Goal: Task Accomplishment & Management: Complete application form

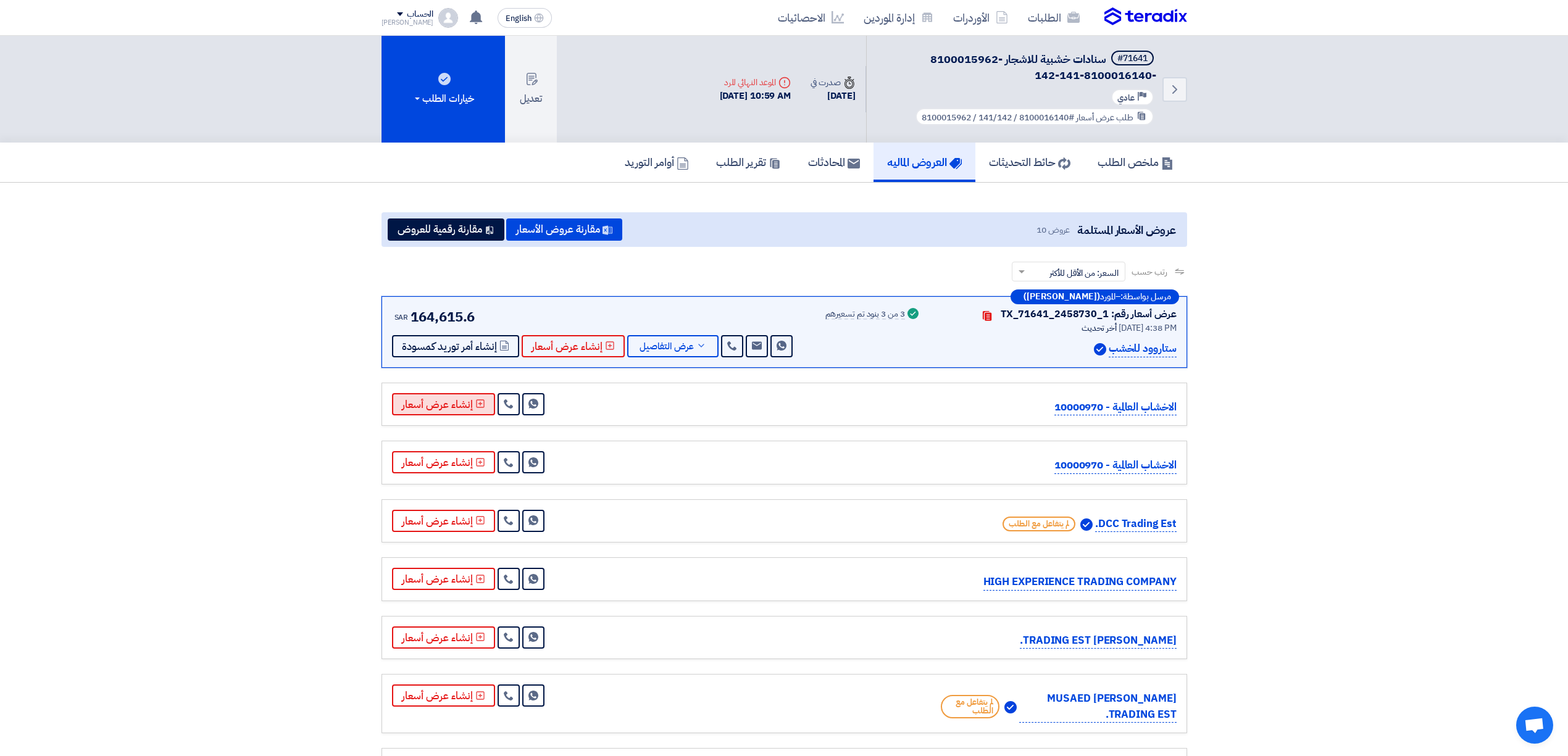
click at [431, 393] on button "إنشاء عرض أسعار" at bounding box center [444, 404] width 103 height 22
click at [524, 403] on link "Send Message" at bounding box center [534, 404] width 22 height 22
click at [1106, 155] on h5 "ملخص الطلب" at bounding box center [1135, 162] width 76 height 14
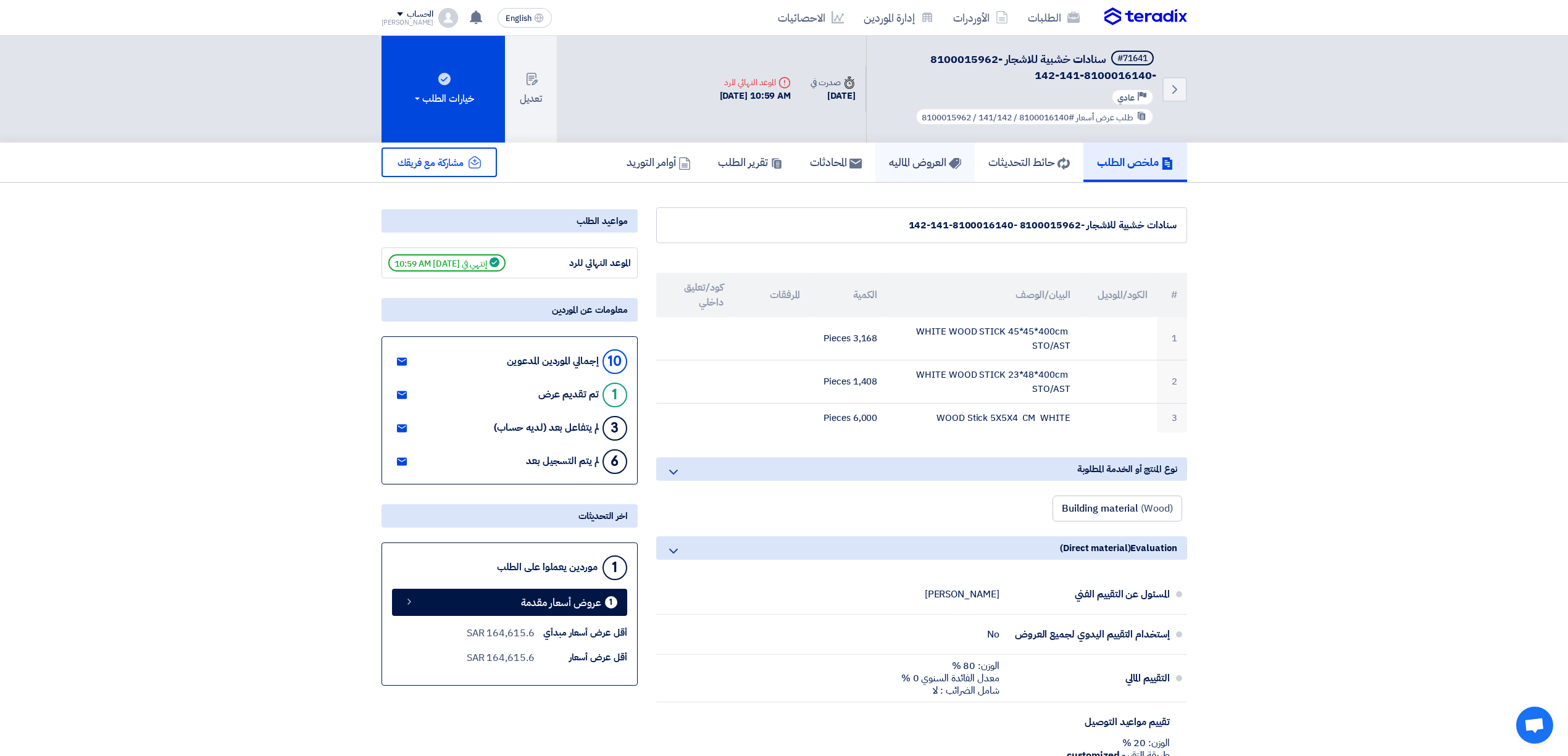
click at [912, 158] on h5 "العروض الماليه" at bounding box center [925, 162] width 72 height 14
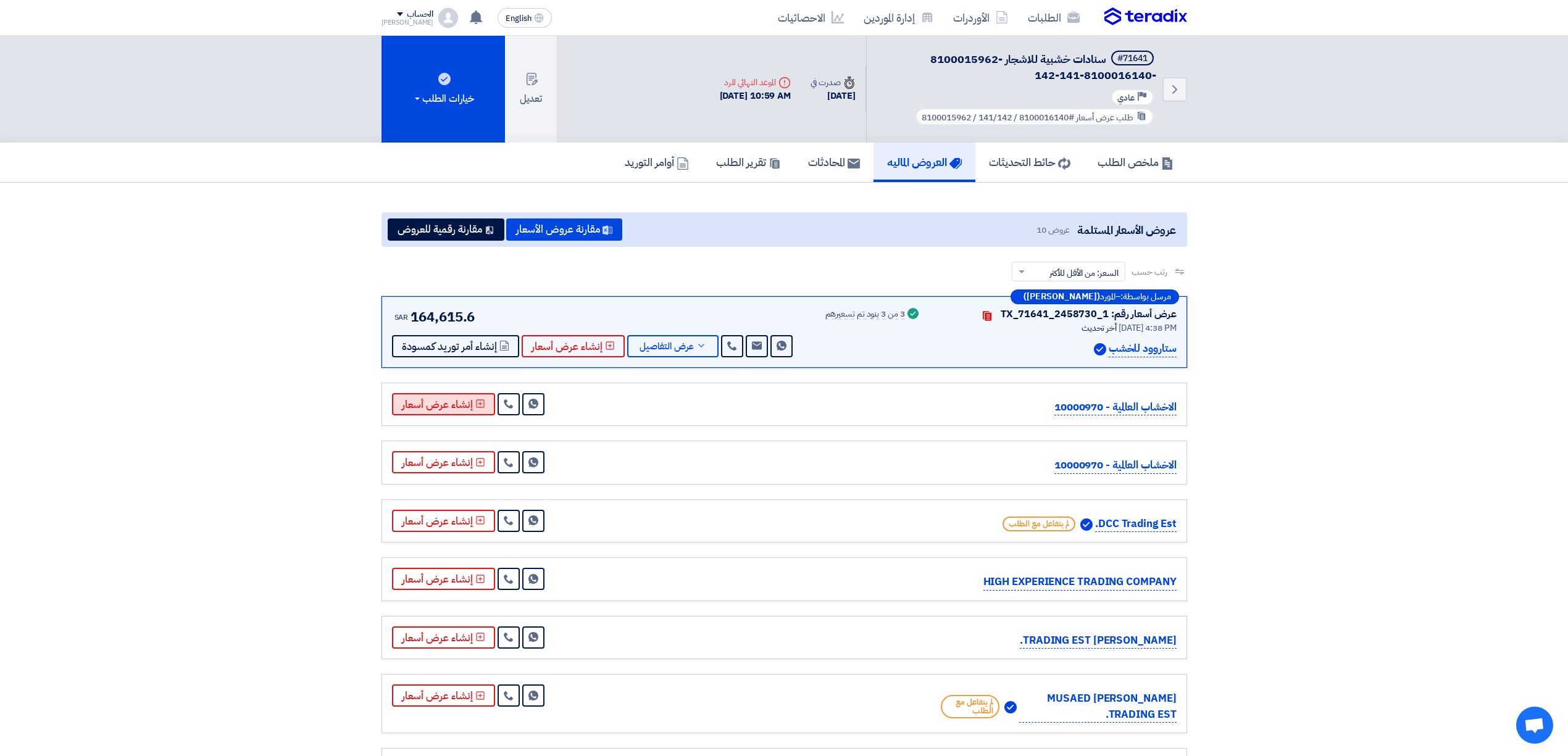
click at [469, 403] on button "إنشاء عرض أسعار" at bounding box center [444, 404] width 103 height 22
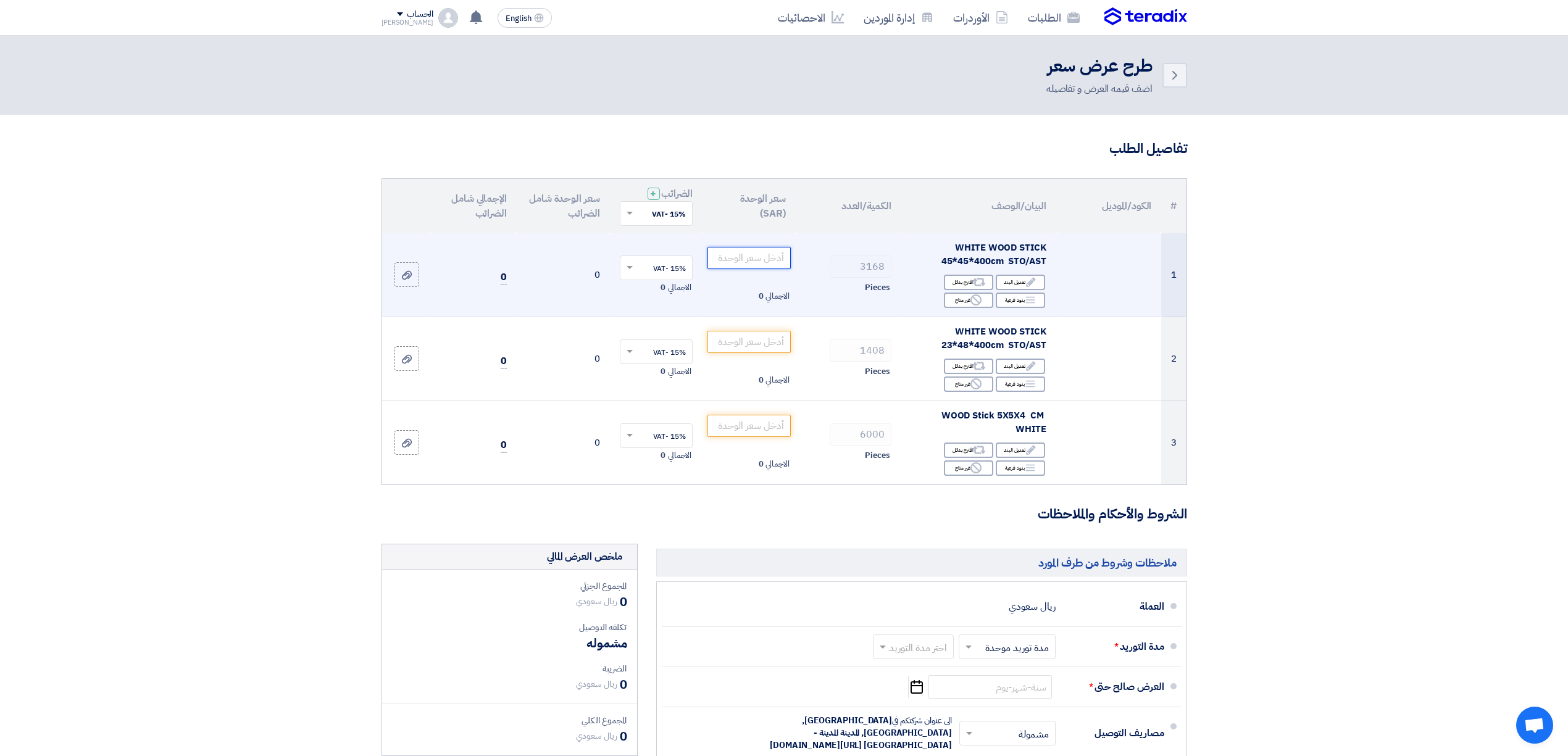
click at [764, 255] on input "number" at bounding box center [749, 258] width 83 height 22
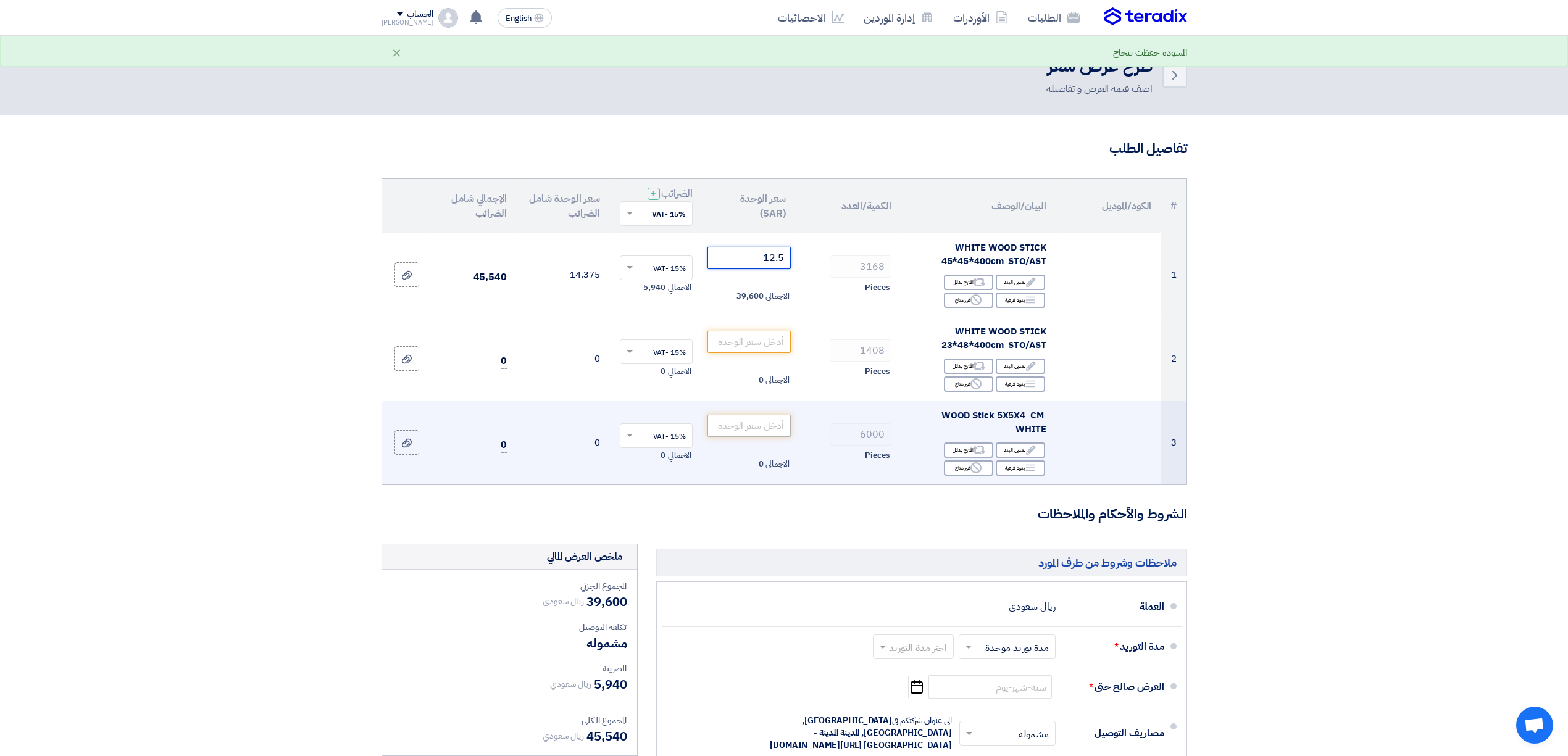
type input "12.5"
click at [751, 425] on input "number" at bounding box center [749, 425] width 83 height 22
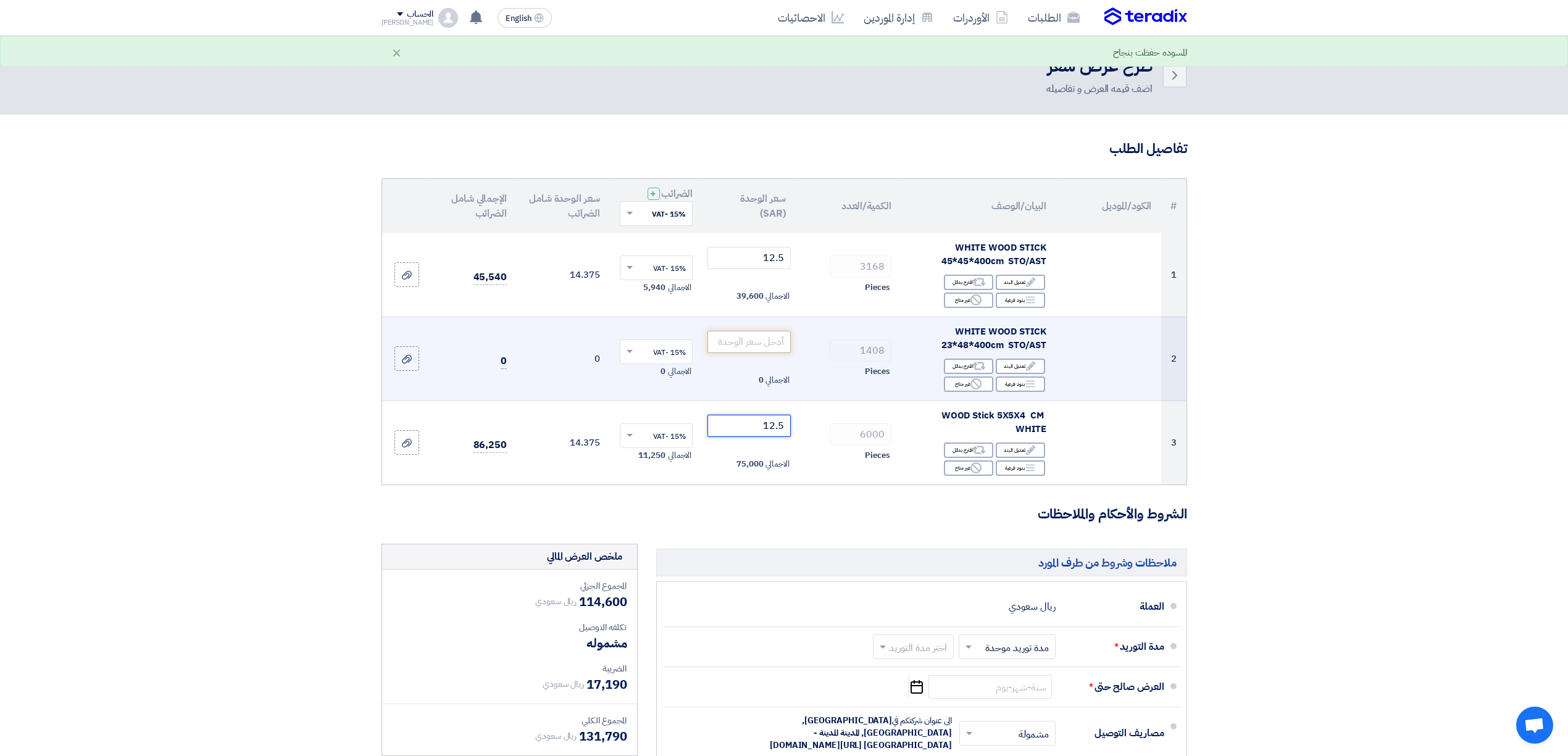
type input "12.5"
click at [754, 342] on input "number" at bounding box center [749, 342] width 83 height 22
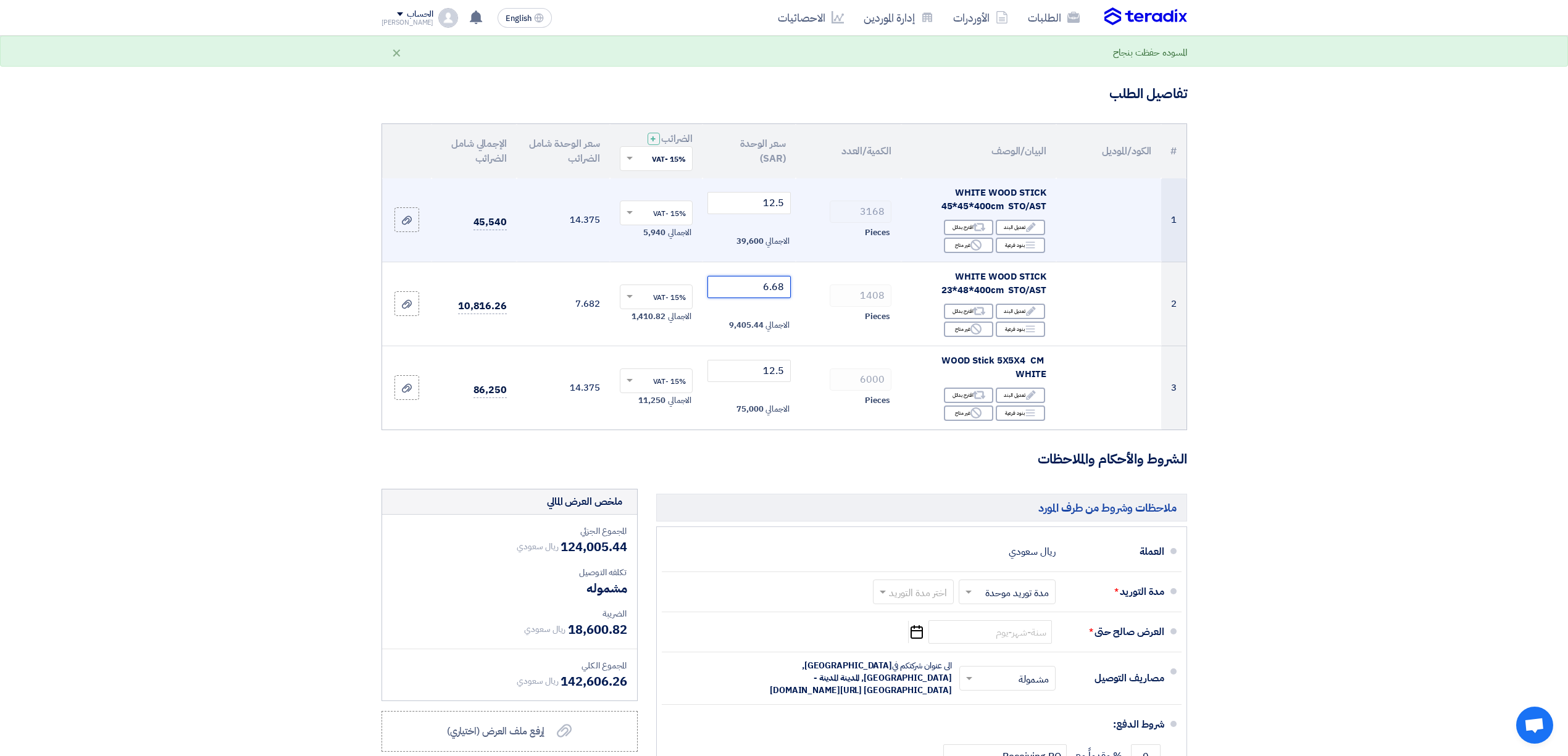
scroll to position [82, 0]
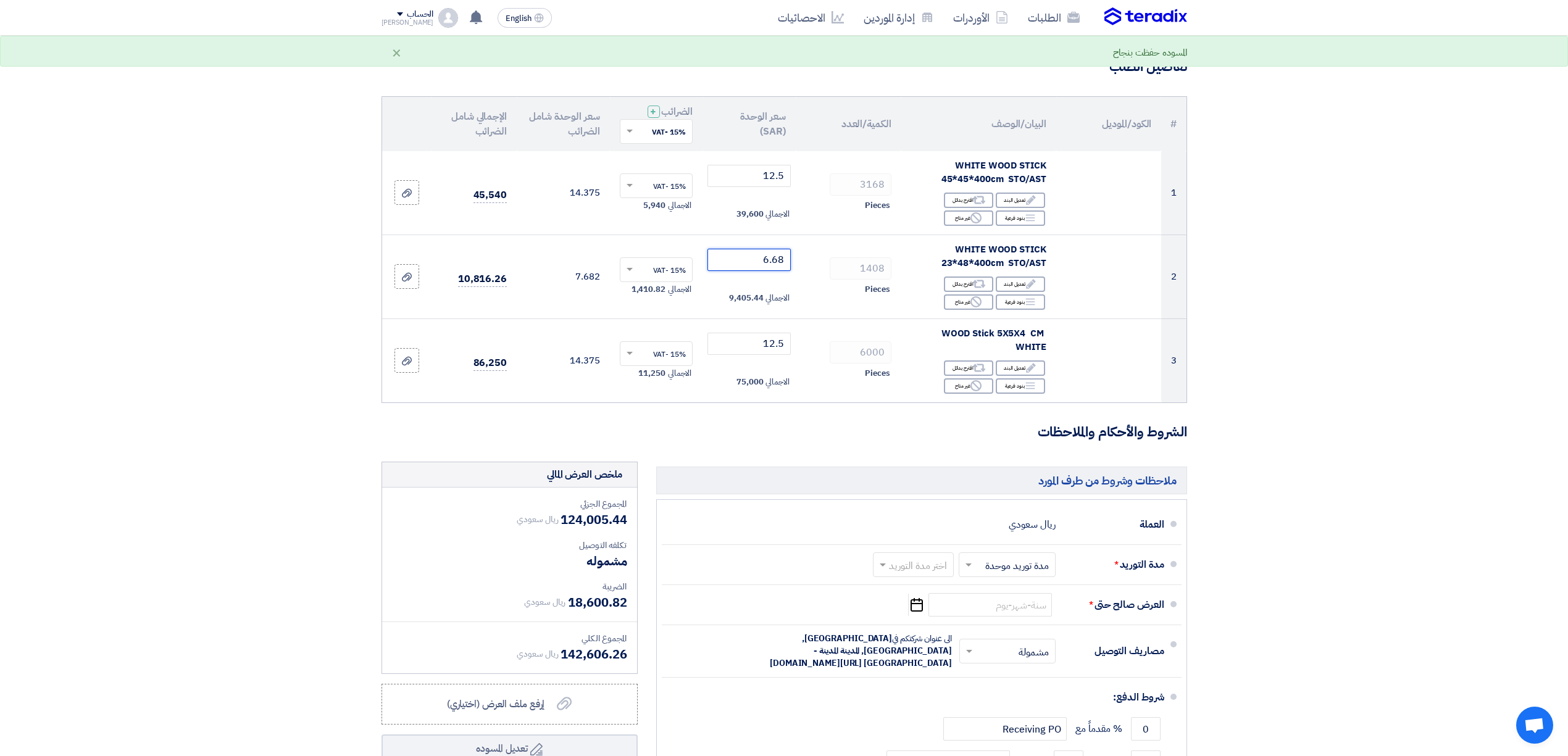
type input "6.68"
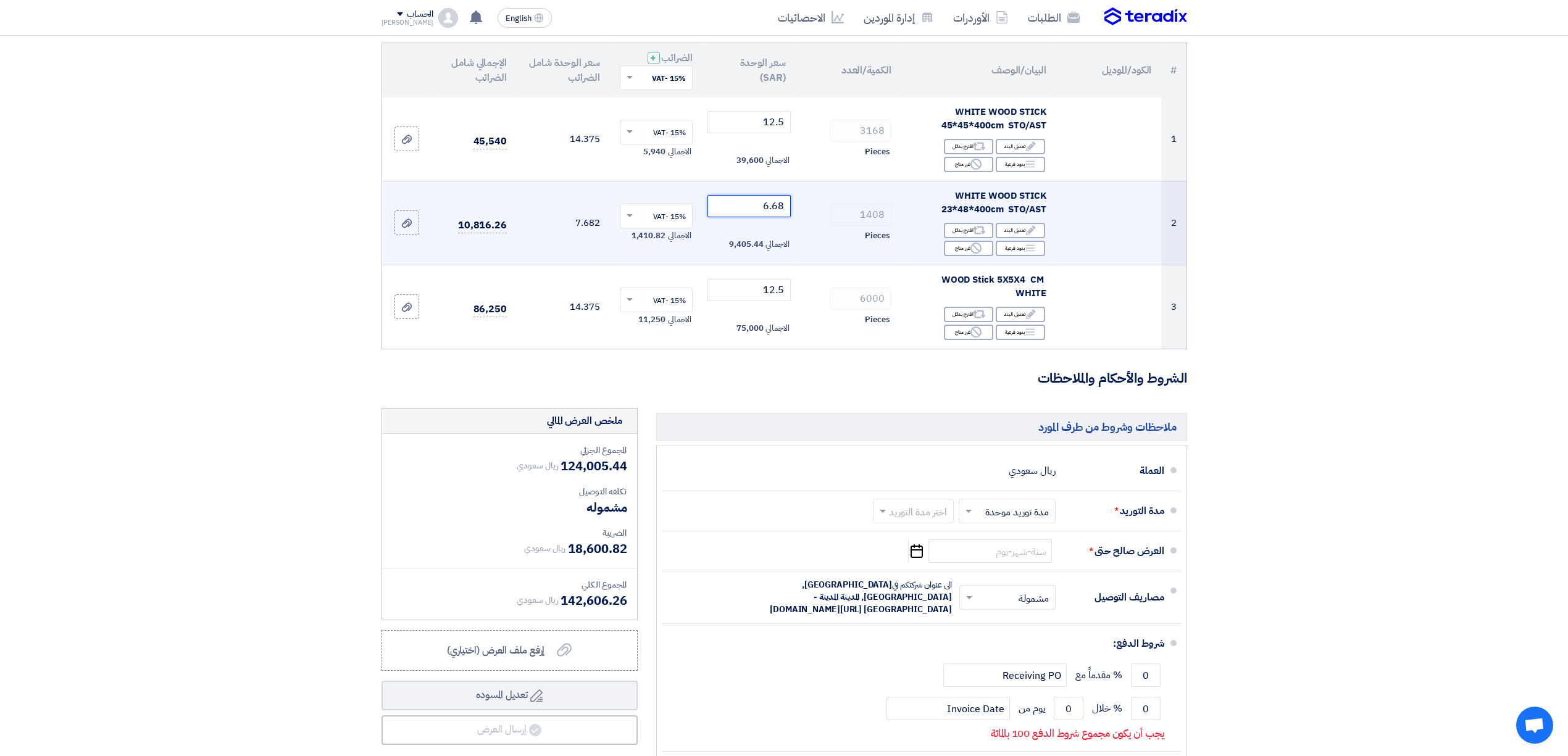
scroll to position [165, 0]
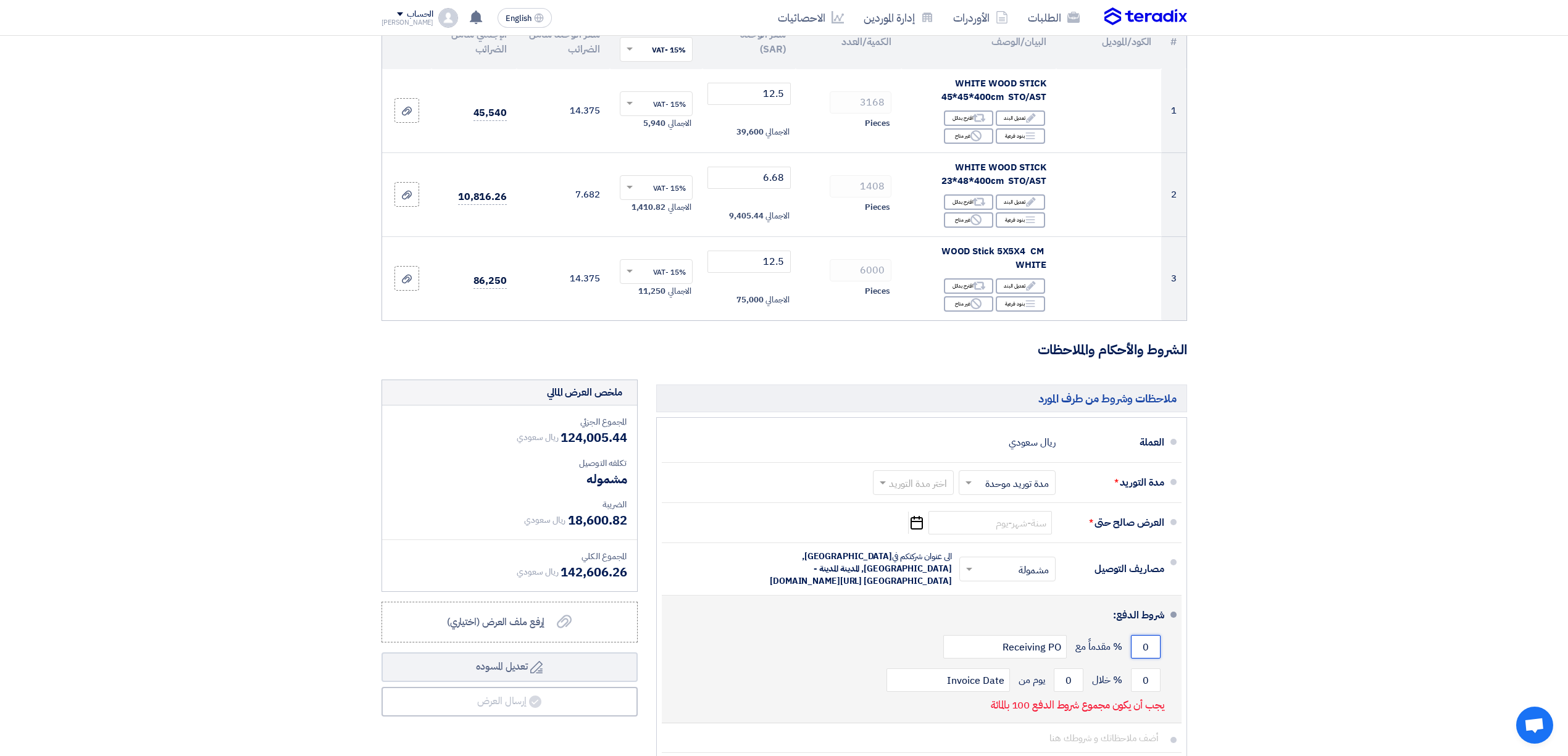
drag, startPoint x: 1141, startPoint y: 650, endPoint x: 1176, endPoint y: 641, distance: 36.1
click at [1176, 641] on li "شروط الدفع: 0 % مقدماً مع Receiving PO 0 % خلال 0 Invoice Date" at bounding box center [922, 659] width 520 height 128
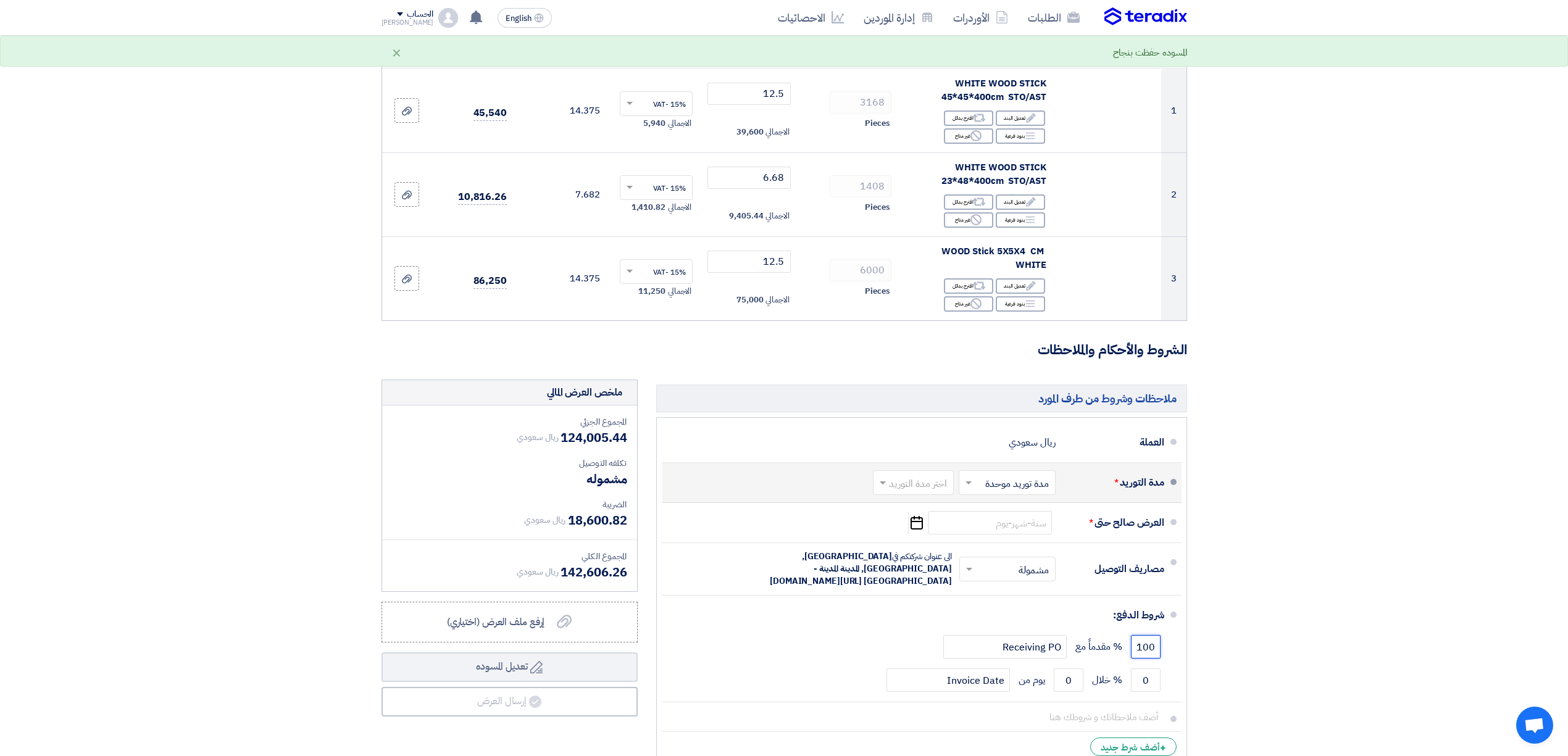
type input "100"
click at [904, 487] on input "text" at bounding box center [911, 484] width 74 height 18
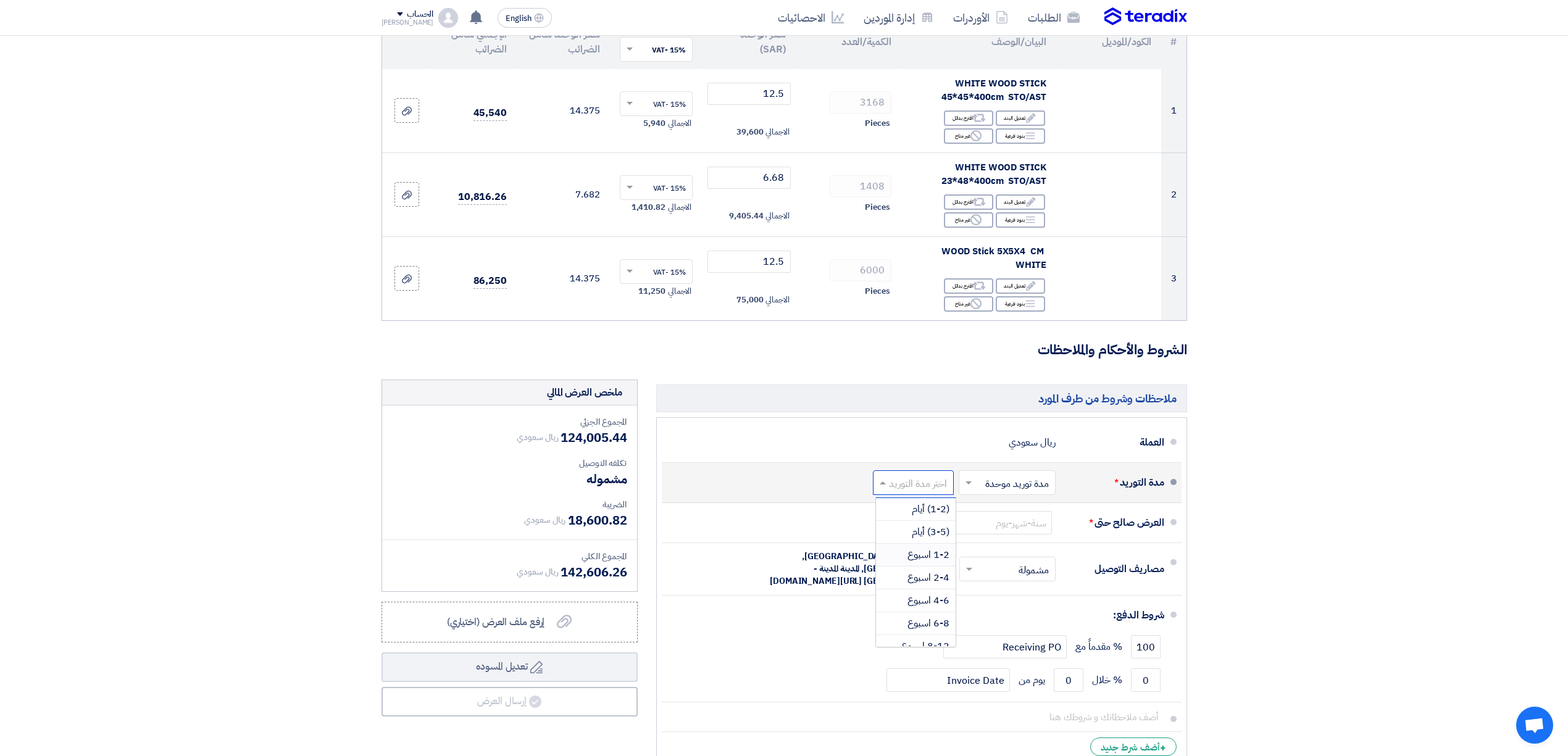
click at [912, 548] on div "1-2 اسبوع" at bounding box center [916, 555] width 80 height 23
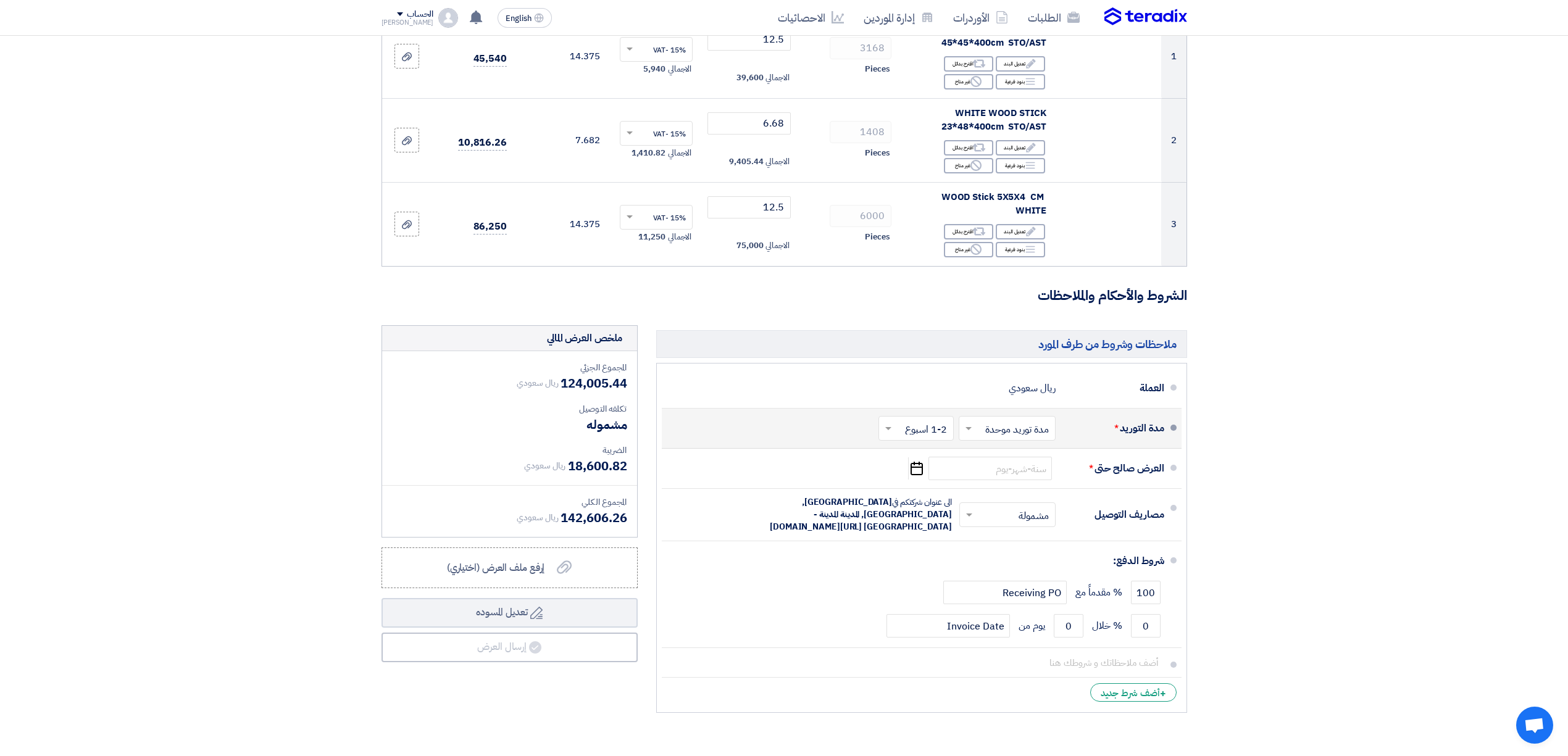
scroll to position [247, 0]
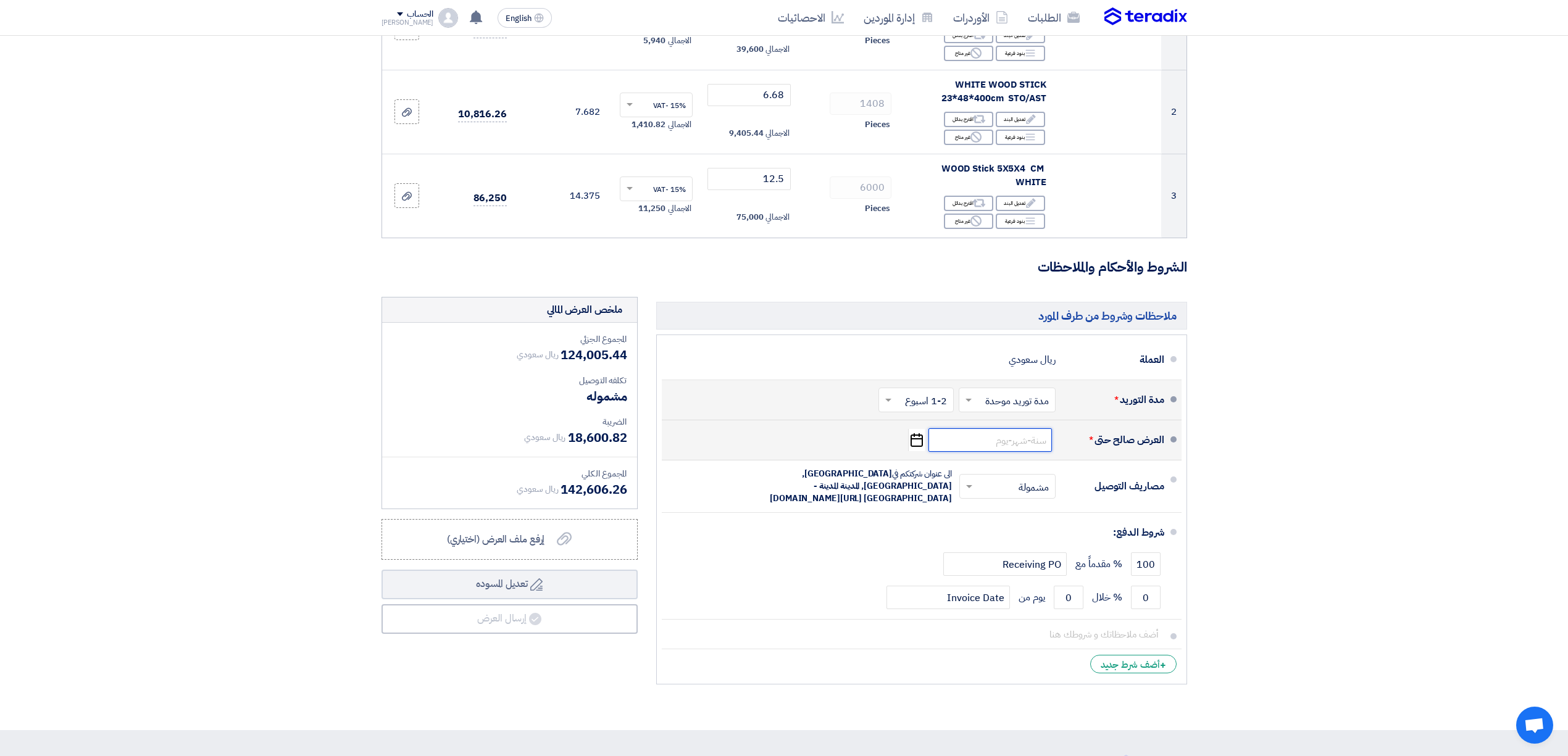
click at [942, 444] on input at bounding box center [990, 440] width 124 height 24
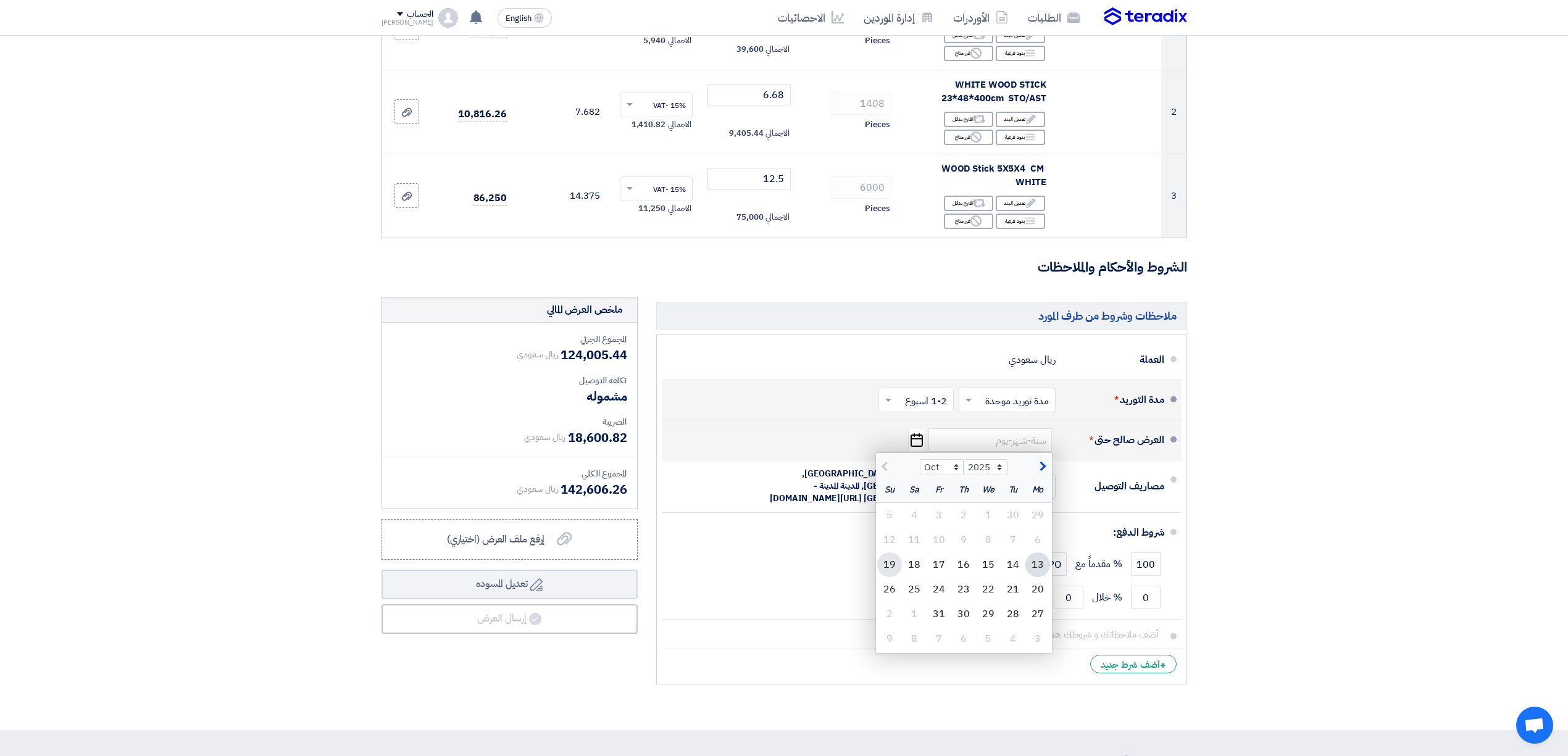
click at [896, 558] on div "19" at bounding box center [890, 565] width 25 height 25
type input "[DATE]"
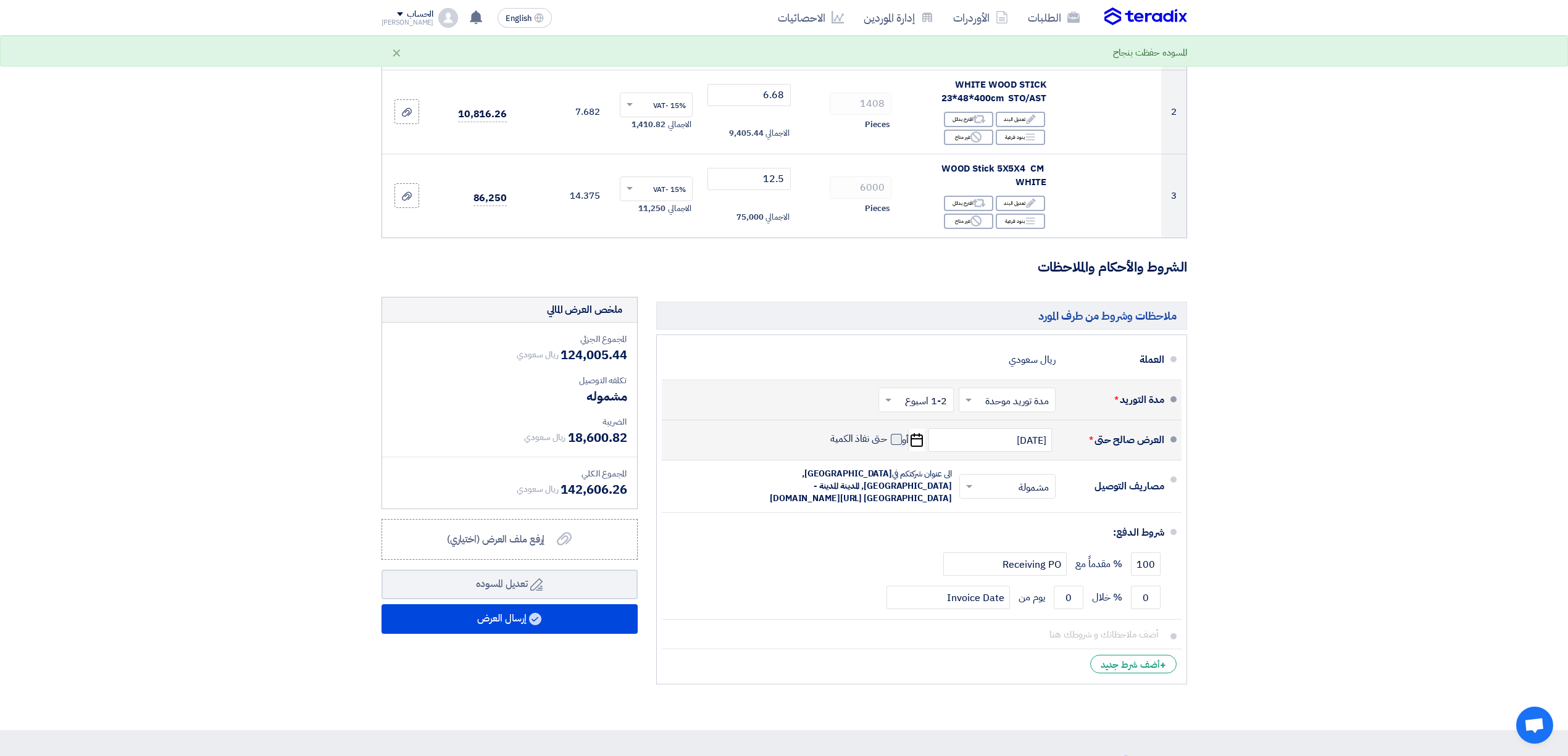
click at [898, 443] on span at bounding box center [896, 439] width 11 height 11
click at [887, 443] on input "حتى نفاذ الكمية" at bounding box center [858, 444] width 60 height 24
click at [896, 443] on span at bounding box center [896, 439] width 11 height 11
click at [887, 443] on input "حتى نفاذ الكمية" at bounding box center [858, 444] width 60 height 24
checkbox input "false"
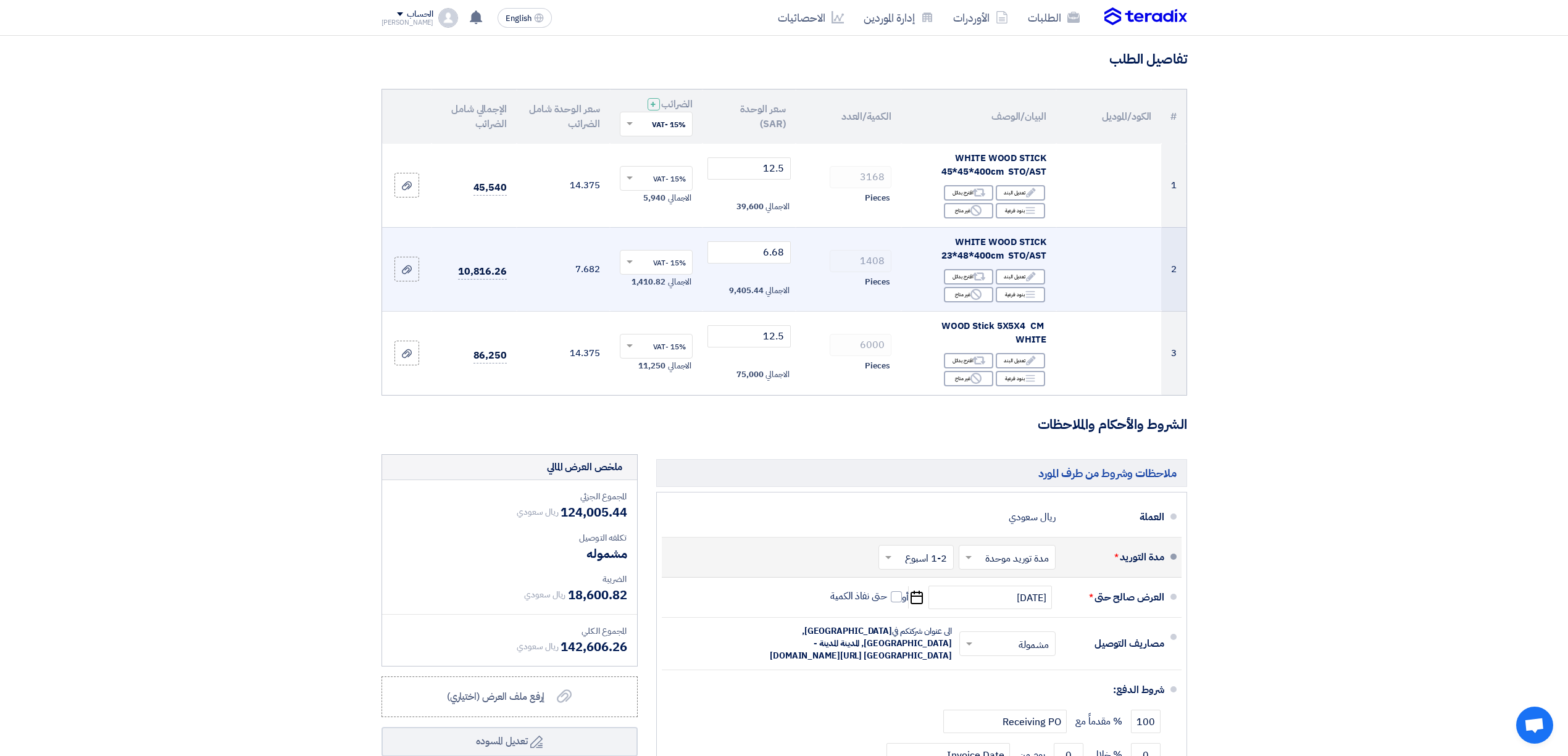
scroll to position [0, 0]
